Goal: Find contact information: Find contact information

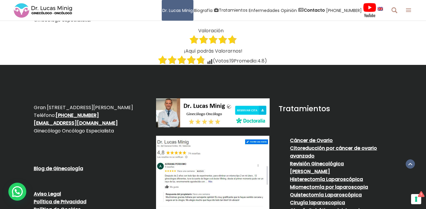
scroll to position [2536, 0]
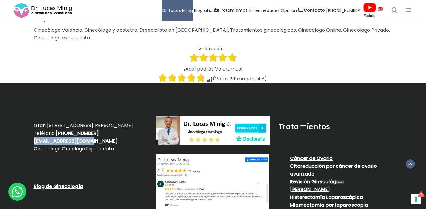
drag, startPoint x: 22, startPoint y: 96, endPoint x: 102, endPoint y: 98, distance: 80.7
click at [102, 98] on div "Gran [STREET_ADDRESS][PERSON_NAME] Teléfono: [PHONE_NUMBER] [EMAIL_ADDRESS][DOM…" at bounding box center [213, 201] width 426 height 237
copy link "[EMAIL_ADDRESS][DOMAIN_NAME]"
drag, startPoint x: 34, startPoint y: 71, endPoint x: 53, endPoint y: 78, distance: 20.0
click at [53, 122] on p "Gran [STREET_ADDRESS][PERSON_NAME] Teléfono: [PHONE_NUMBER] [EMAIL_ADDRESS][DOM…" at bounding box center [90, 137] width 113 height 31
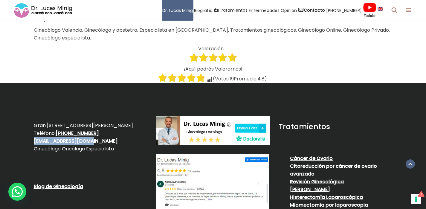
copy p "Gran [STREET_ADDRESS][PERSON_NAME]"
click at [130, 122] on p "Gran [STREET_ADDRESS][PERSON_NAME] Teléfono: [PHONE_NUMBER] [EMAIL_ADDRESS][DOM…" at bounding box center [90, 137] width 113 height 31
drag, startPoint x: 56, startPoint y: 79, endPoint x: 70, endPoint y: 78, distance: 13.8
click at [70, 122] on p "Gran [STREET_ADDRESS][PERSON_NAME] Teléfono: [PHONE_NUMBER] [EMAIL_ADDRESS][DOM…" at bounding box center [90, 137] width 113 height 31
copy p "46005"
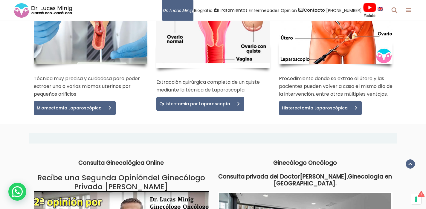
scroll to position [1196, 0]
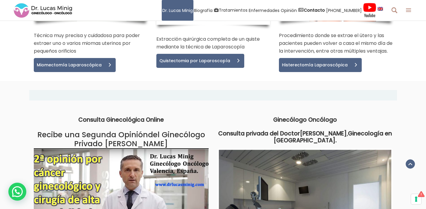
drag, startPoint x: 106, startPoint y: 109, endPoint x: 168, endPoint y: 107, distance: 61.6
click at [168, 130] on h2 "Recibe una Segunda Opinión del Ginecólogo Privado [PERSON_NAME]" at bounding box center [121, 139] width 175 height 18
copy h2 "Dr. Lucas Minig"
